Goal: Information Seeking & Learning: Check status

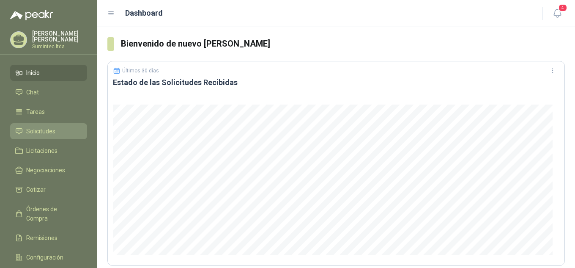
click at [30, 129] on span "Solicitudes" at bounding box center [40, 130] width 29 height 9
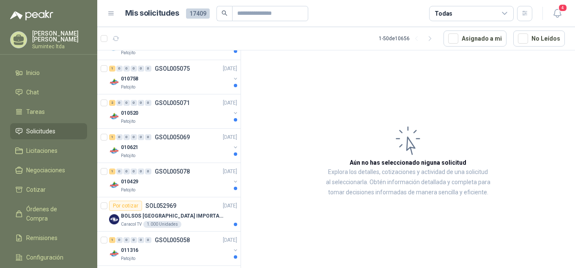
scroll to position [1511, 0]
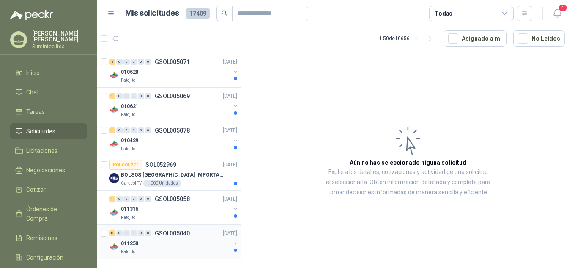
click at [195, 248] on div "Patojito" at bounding box center [176, 251] width 110 height 7
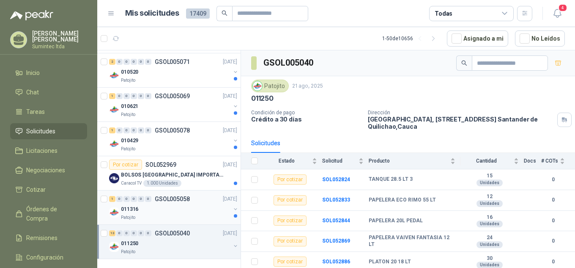
click at [165, 204] on div "011316" at bounding box center [176, 209] width 110 height 10
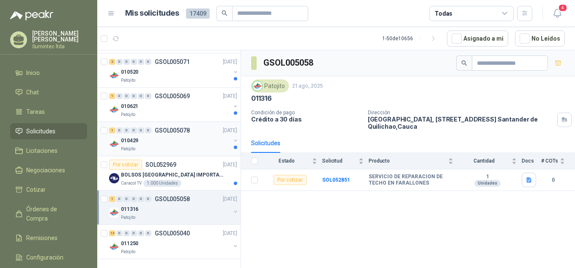
click at [151, 135] on div "010429" at bounding box center [176, 140] width 110 height 10
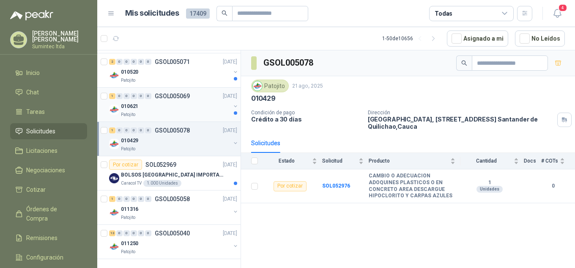
click at [151, 101] on div "010621" at bounding box center [176, 106] width 110 height 10
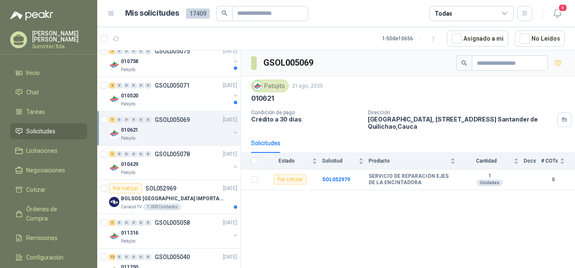
scroll to position [1294, 0]
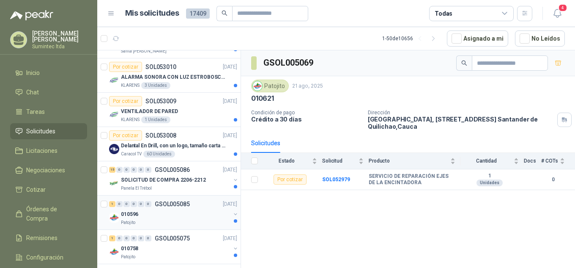
click at [191, 218] on div "010596" at bounding box center [176, 214] width 110 height 10
click at [192, 250] on div "010758" at bounding box center [176, 248] width 110 height 10
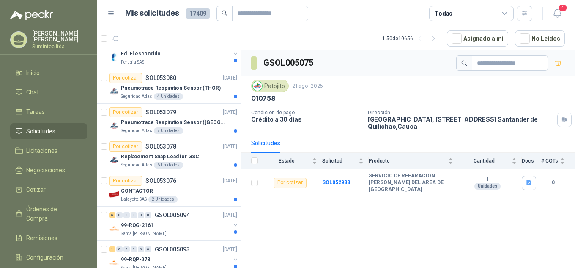
scroll to position [848, 0]
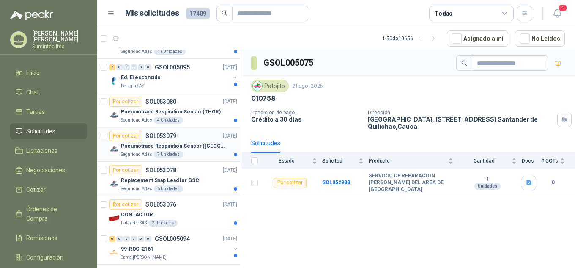
click at [184, 149] on p "Pneumotrace Respiration Sensor ([GEOGRAPHIC_DATA])" at bounding box center [173, 146] width 105 height 8
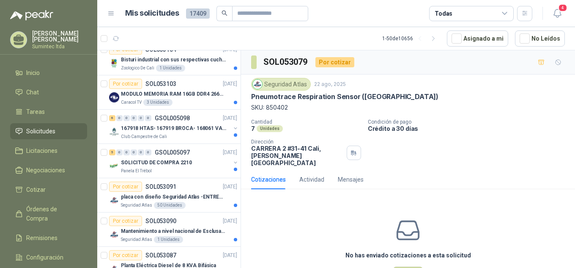
scroll to position [520, 0]
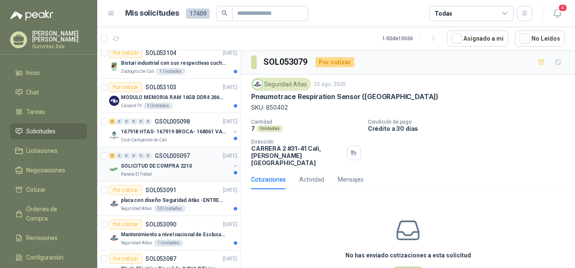
click at [180, 172] on div "Panela El Trébol" at bounding box center [176, 174] width 110 height 7
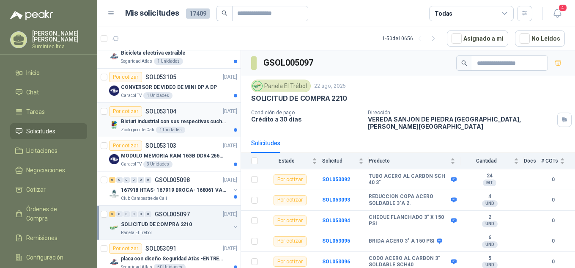
scroll to position [451, 0]
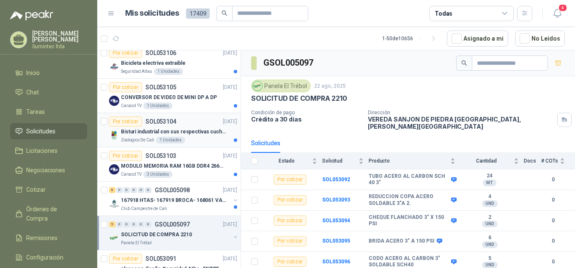
click at [203, 133] on p "Bisturi industrial con sus respectivas cuchillas segun muestra" at bounding box center [173, 132] width 105 height 8
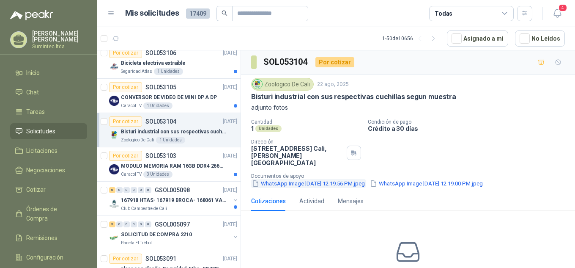
click at [298, 179] on button "WhatsApp Image [DATE] 12.19.56 PM.jpeg" at bounding box center [308, 183] width 115 height 9
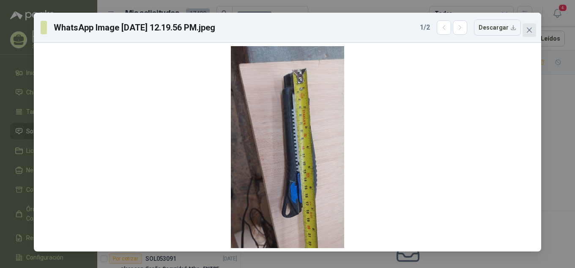
click at [531, 31] on icon "close" at bounding box center [529, 29] width 5 height 5
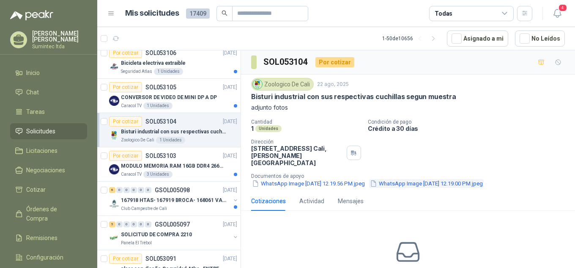
click at [453, 179] on button "WhatsApp Image [DATE] 12.19.00 PM.jpeg" at bounding box center [426, 183] width 115 height 9
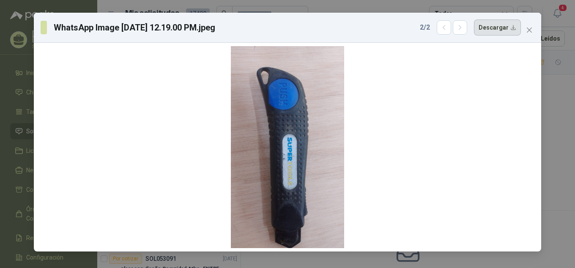
click at [500, 30] on button "Descargar" at bounding box center [497, 27] width 47 height 16
click at [494, 26] on button "Descargar" at bounding box center [497, 27] width 47 height 16
click at [535, 30] on span "Close" at bounding box center [530, 30] width 14 height 7
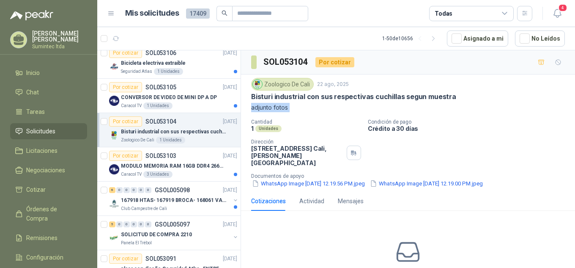
drag, startPoint x: 244, startPoint y: 119, endPoint x: 244, endPoint y: 113, distance: 5.5
click at [244, 113] on div "Zoologico De Cali [DATE] Bisturi industrial con sus respectivas cuchillas segun…" at bounding box center [408, 132] width 334 height 117
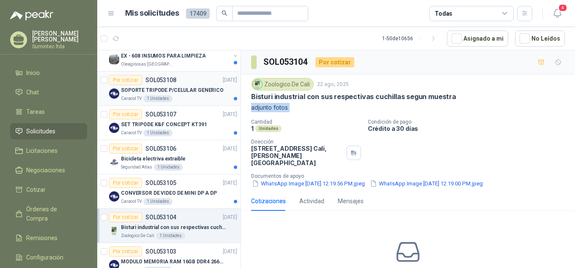
scroll to position [356, 1]
click at [203, 63] on div "Oleaginosas [GEOGRAPHIC_DATA][PERSON_NAME]" at bounding box center [176, 64] width 110 height 7
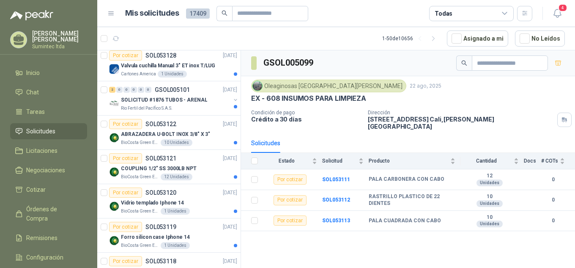
scroll to position [0, 1]
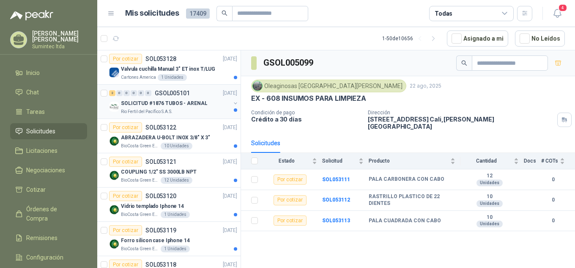
click at [187, 110] on div "Rio Fertil del Pacífico S.A.S." at bounding box center [176, 111] width 110 height 7
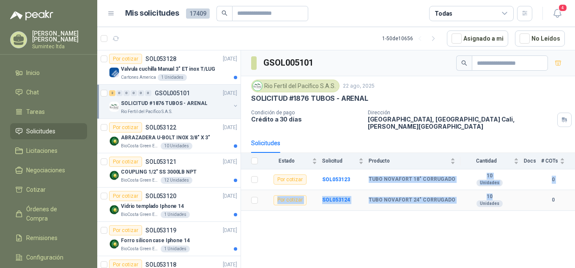
drag, startPoint x: 366, startPoint y: 166, endPoint x: 510, endPoint y: 193, distance: 146.7
click at [510, 193] on tbody "Por cotizar SOL053123 TUBO NOVAFORT 18" CORRUGADO 10 Unidades 0 Por cotizar SOL…" at bounding box center [408, 189] width 334 height 41
click at [388, 245] on div "GSOL005101 Rio Fertil [PERSON_NAME] S.A.S. [DATE] SOLICITUD #1876 TUBOS - ARENA…" at bounding box center [408, 160] width 334 height 220
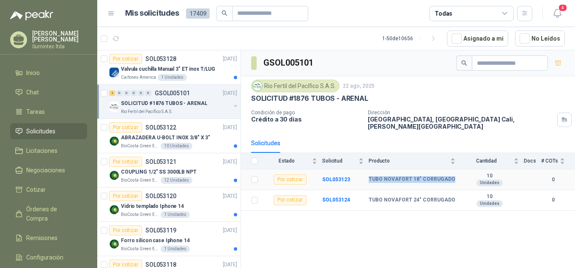
drag, startPoint x: 367, startPoint y: 170, endPoint x: 458, endPoint y: 180, distance: 91.4
click at [458, 180] on tr "Por cotizar SOL053123 TUBO NOVAFORT 18" CORRUGADO 10 Unidades 0" at bounding box center [408, 179] width 334 height 21
copy tr "TUBO NOVAFORT 18" CORRUGADO"
